Goal: Task Accomplishment & Management: Complete application form

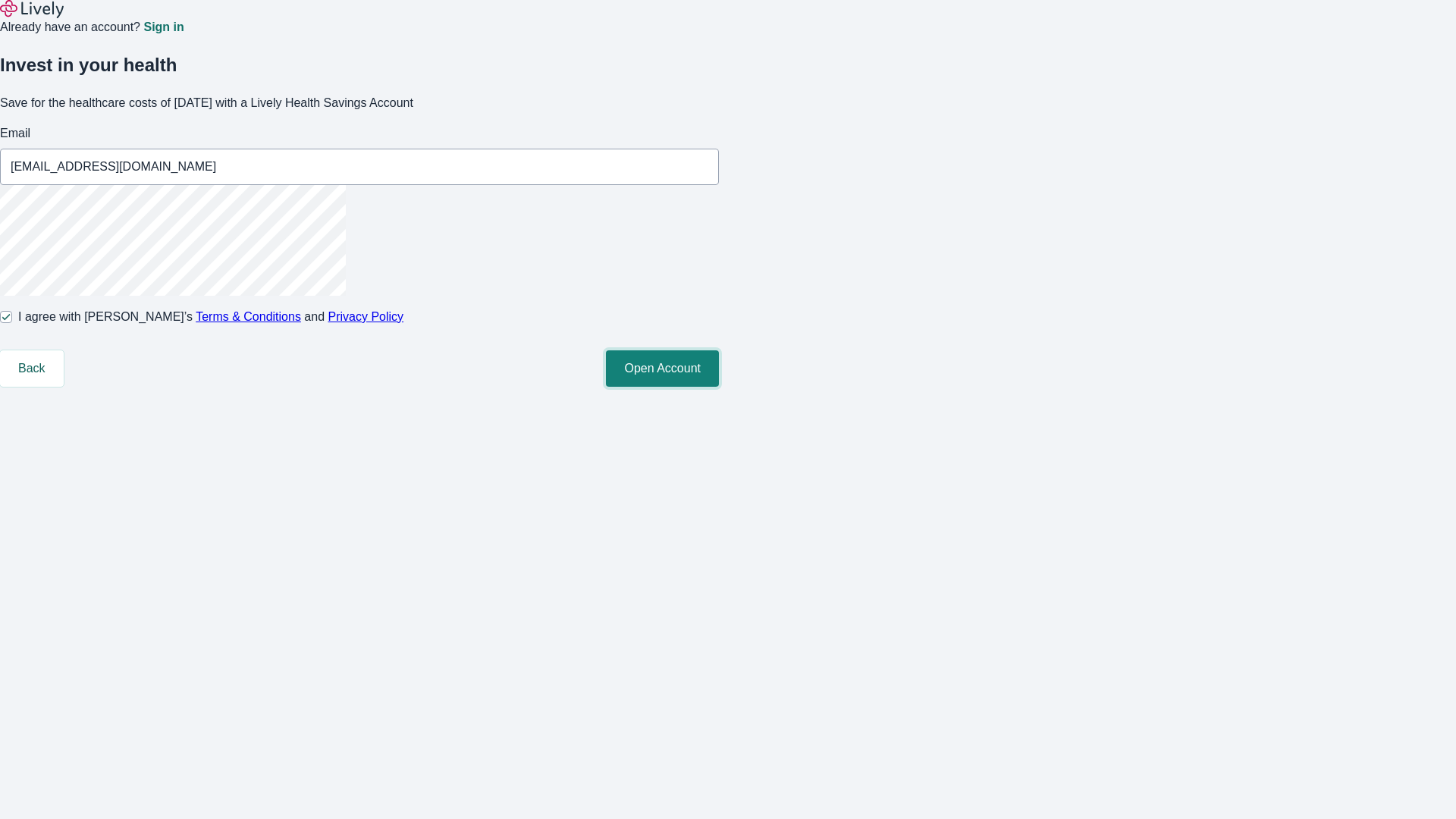
click at [719, 387] on button "Open Account" at bounding box center [662, 368] width 113 height 37
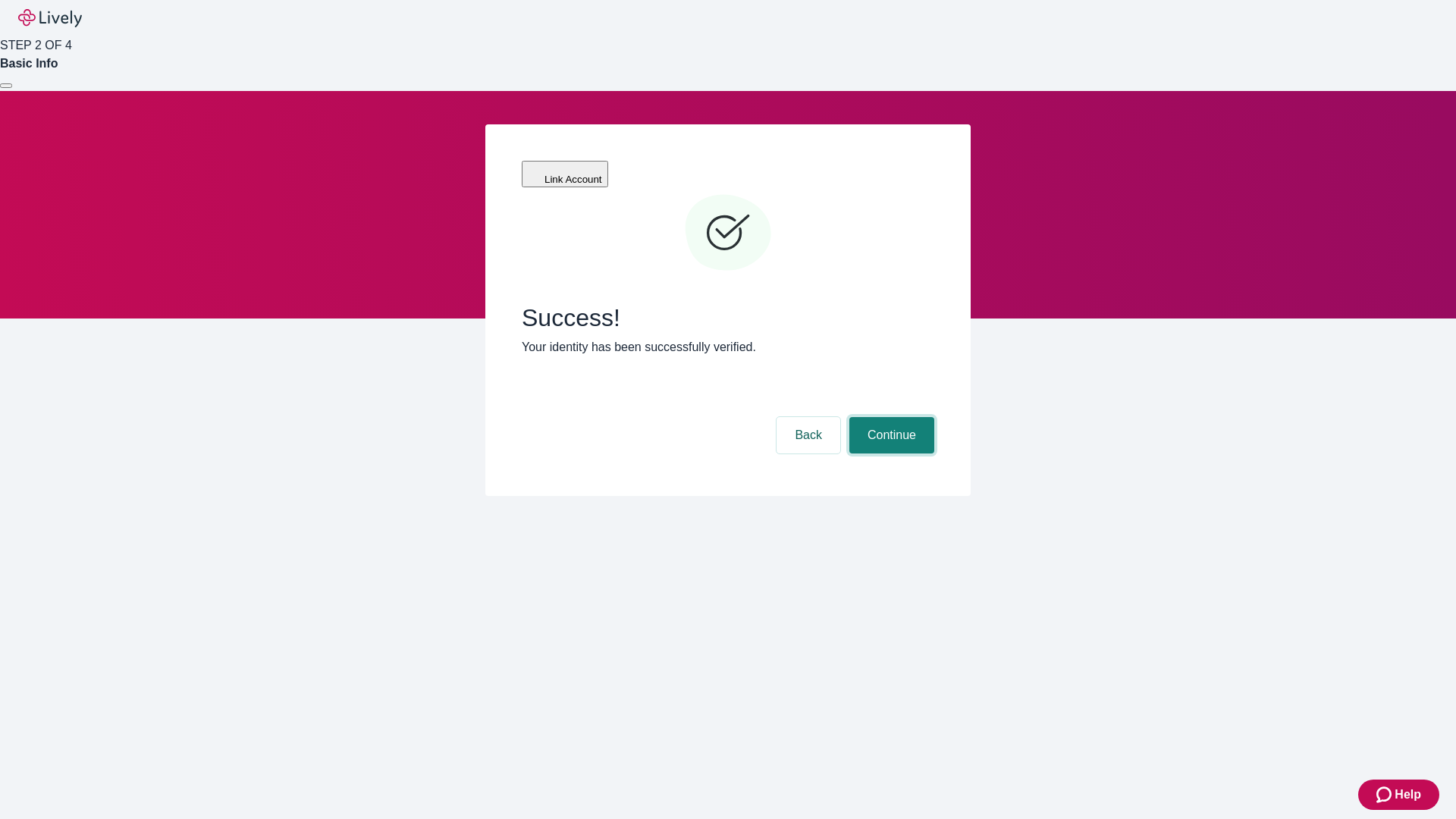
click at [889, 417] on button "Continue" at bounding box center [891, 436] width 85 height 37
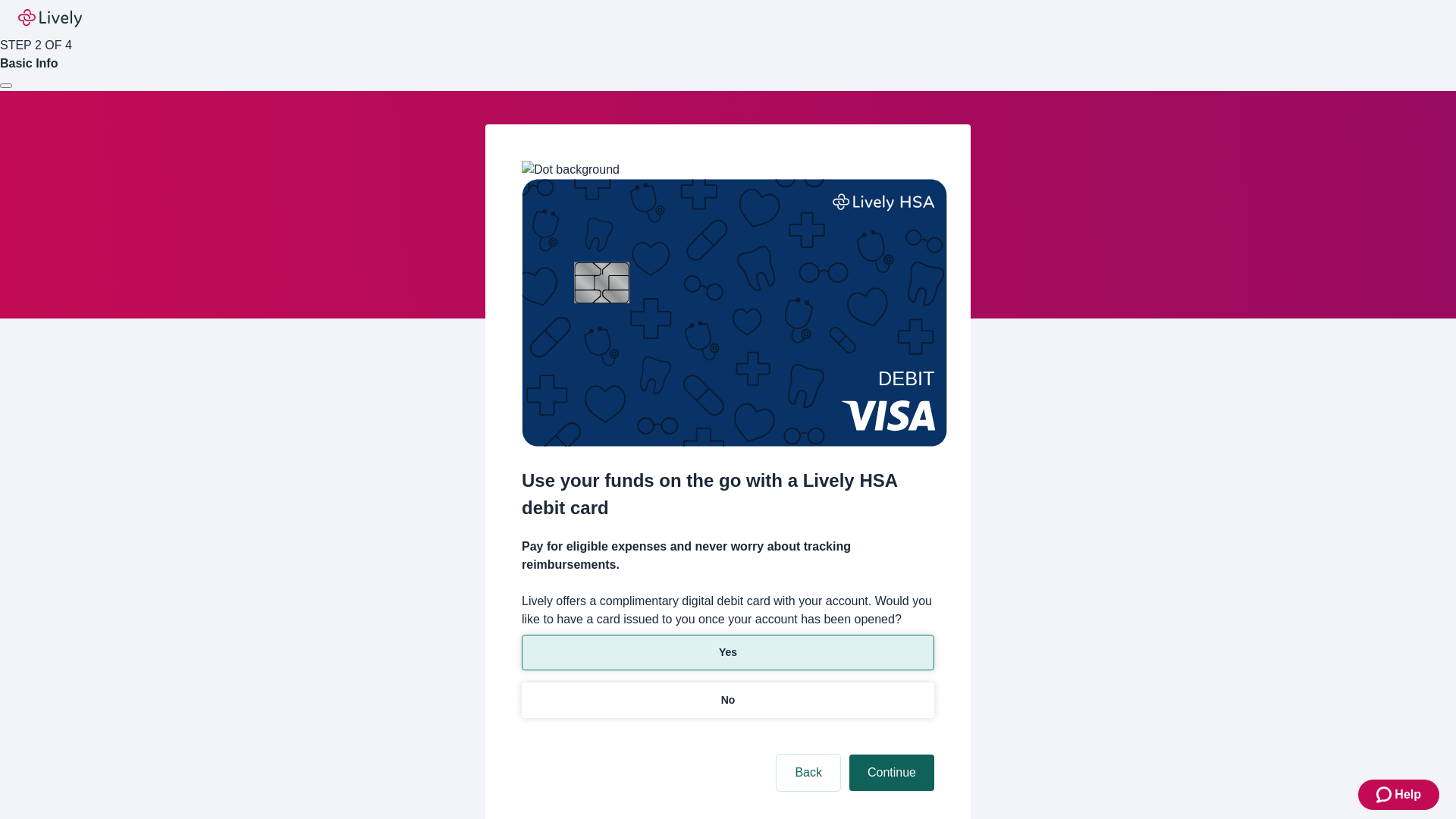
click at [727, 645] on p "Yes" at bounding box center [728, 653] width 18 height 16
click at [889, 755] on button "Continue" at bounding box center [891, 774] width 85 height 37
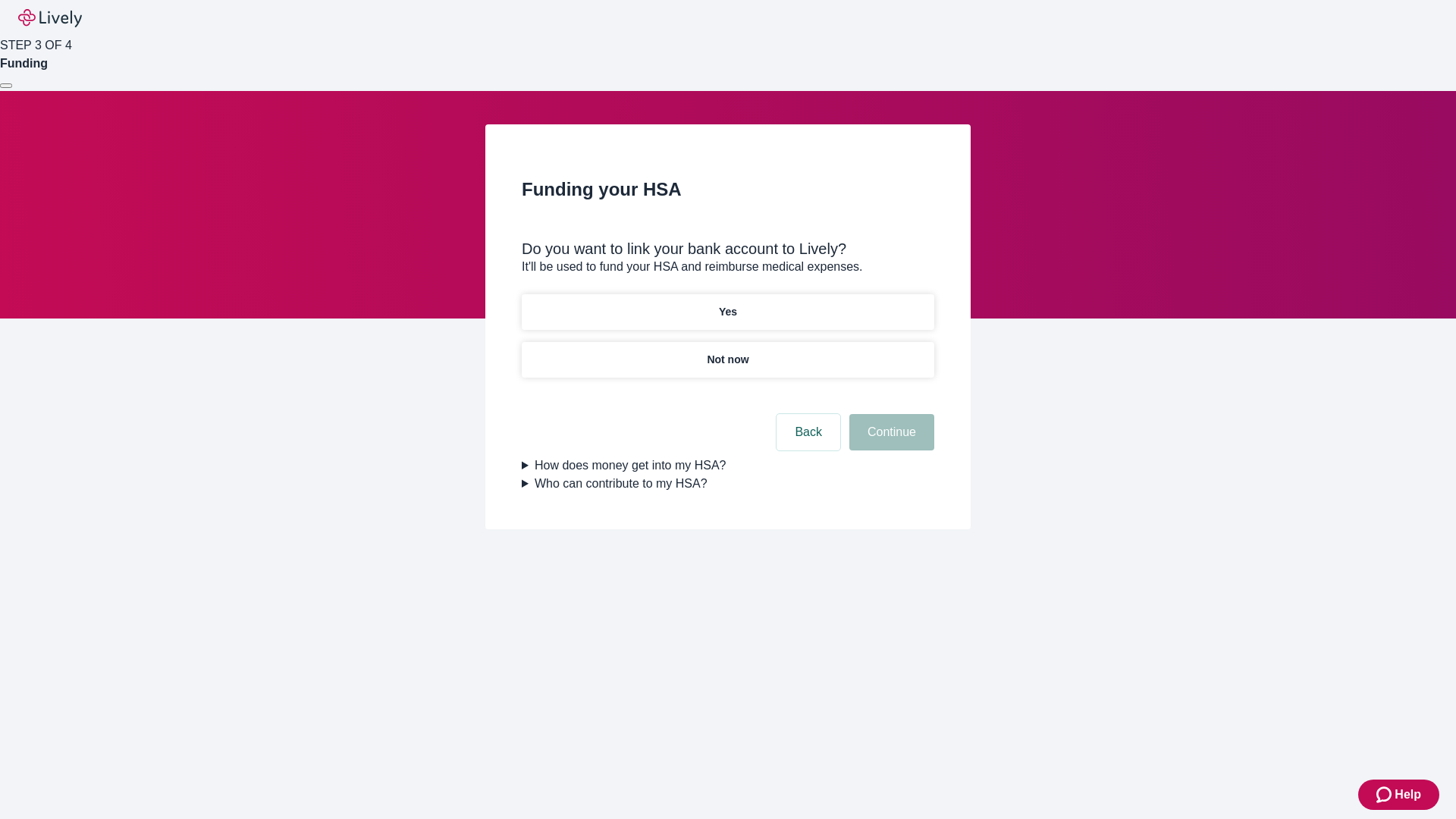
click at [727, 352] on p "Not now" at bounding box center [728, 360] width 42 height 16
click at [889, 442] on button "Continue" at bounding box center [891, 432] width 85 height 37
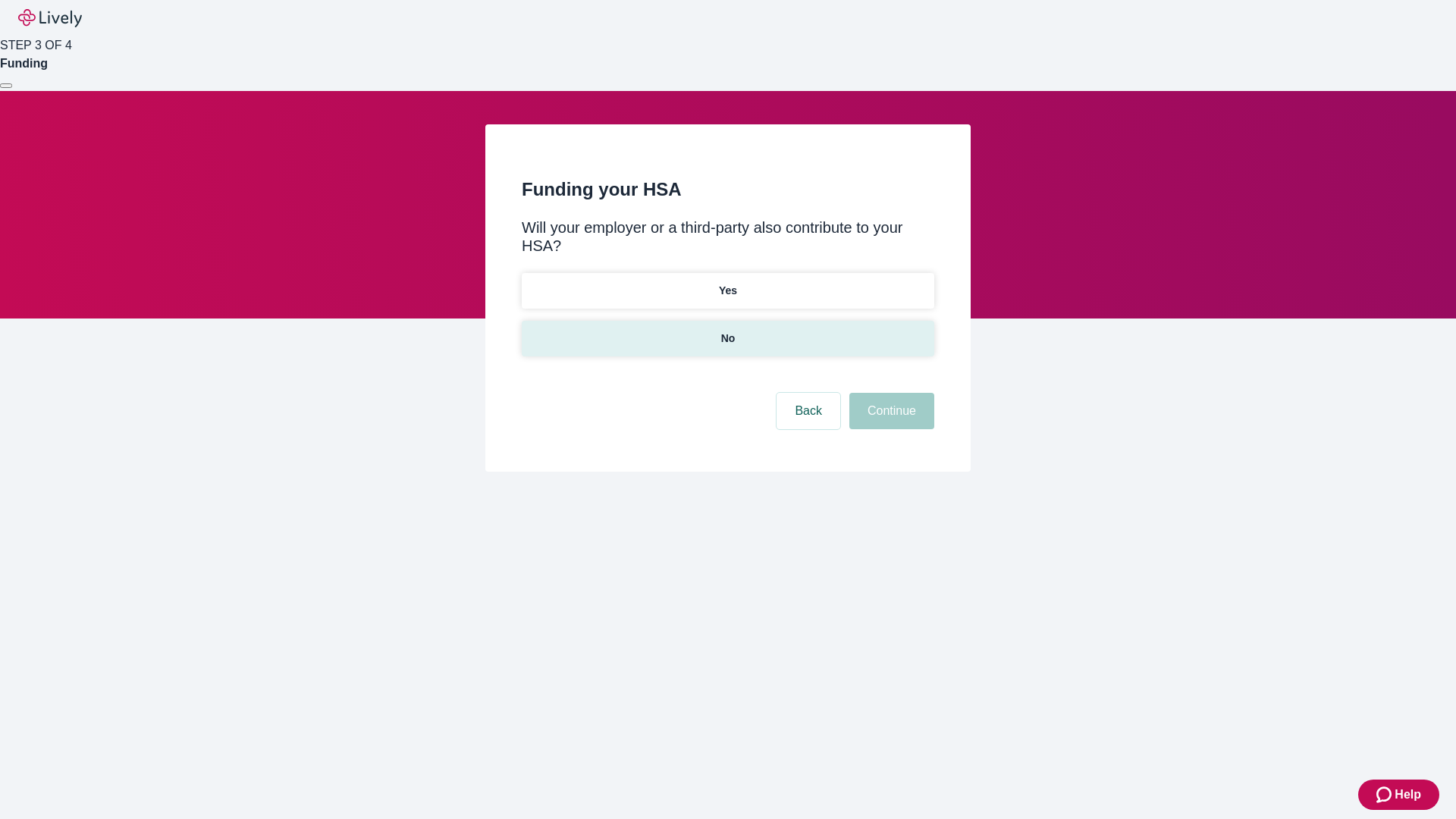
click at [727, 331] on p "No" at bounding box center [728, 339] width 15 height 16
click at [889, 393] on button "Continue" at bounding box center [891, 411] width 85 height 37
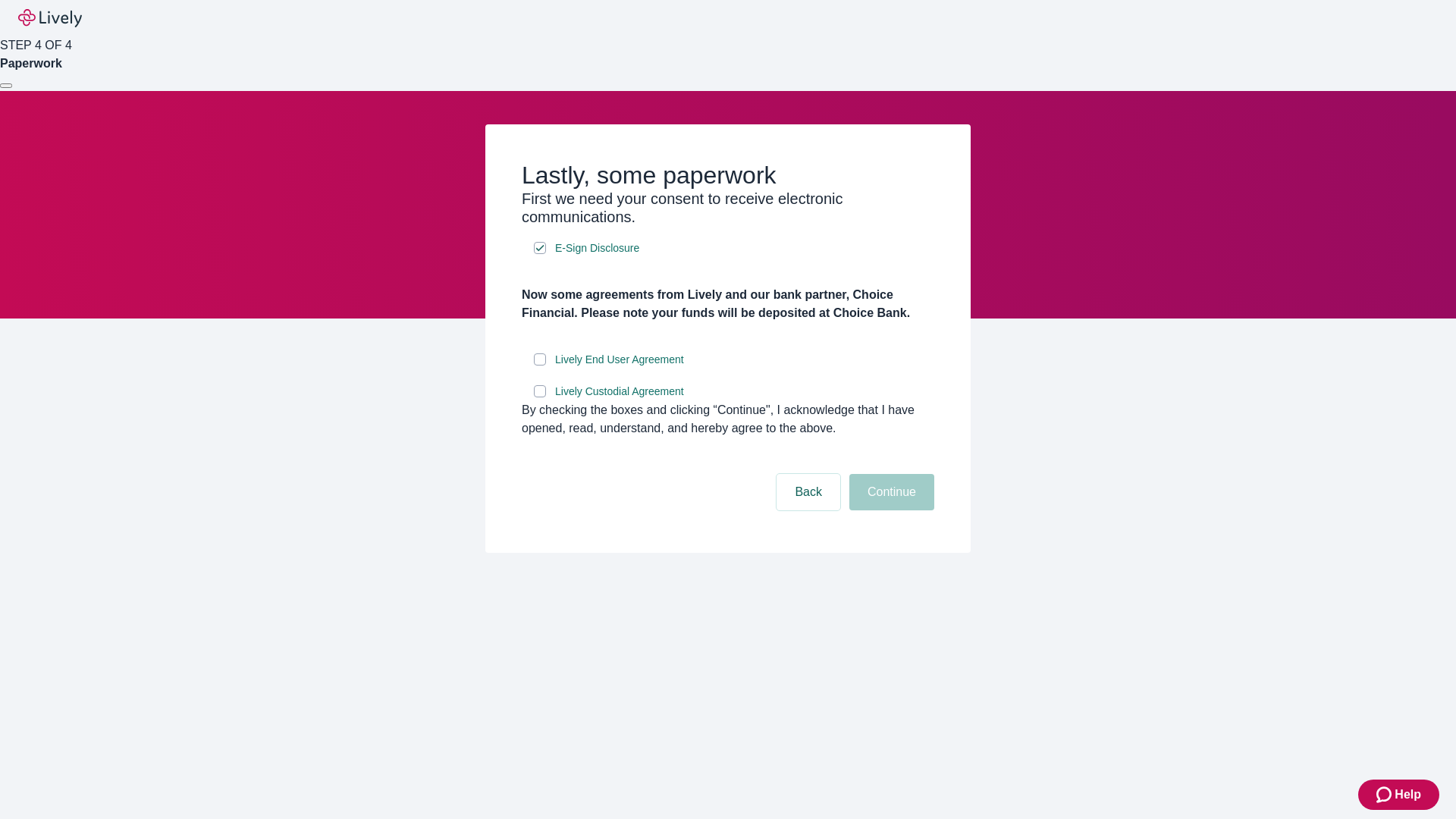
click at [540, 366] on input "Lively End User Agreement" at bounding box center [540, 360] width 12 height 12
checkbox input "true"
click at [540, 397] on input "Lively Custodial Agreement" at bounding box center [540, 391] width 12 height 12
checkbox input "true"
click at [889, 511] on button "Continue" at bounding box center [891, 492] width 85 height 37
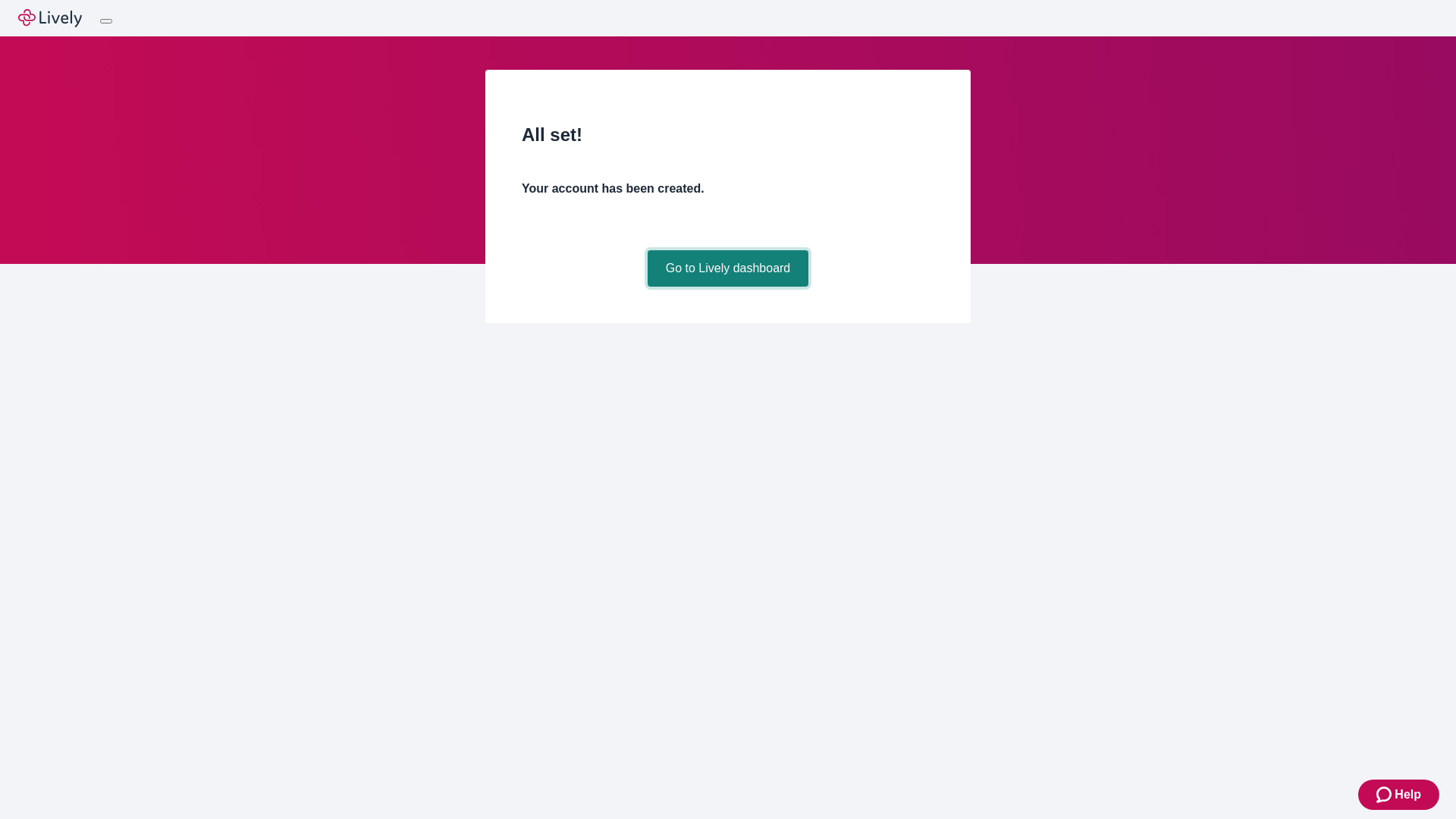
click at [727, 286] on link "Go to Lively dashboard" at bounding box center [728, 269] width 161 height 37
